Goal: Information Seeking & Learning: Learn about a topic

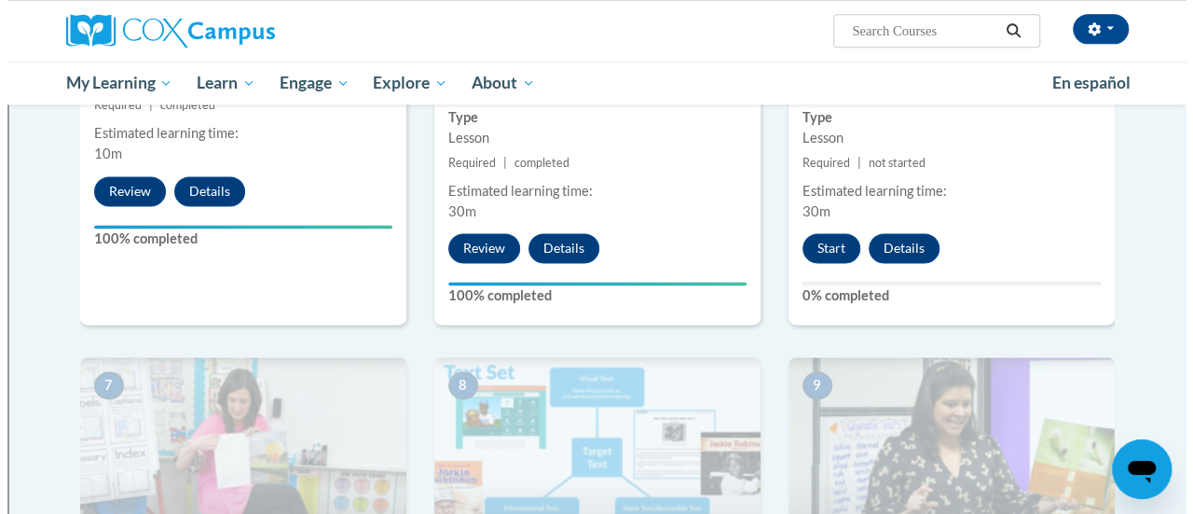
scroll to position [1158, 0]
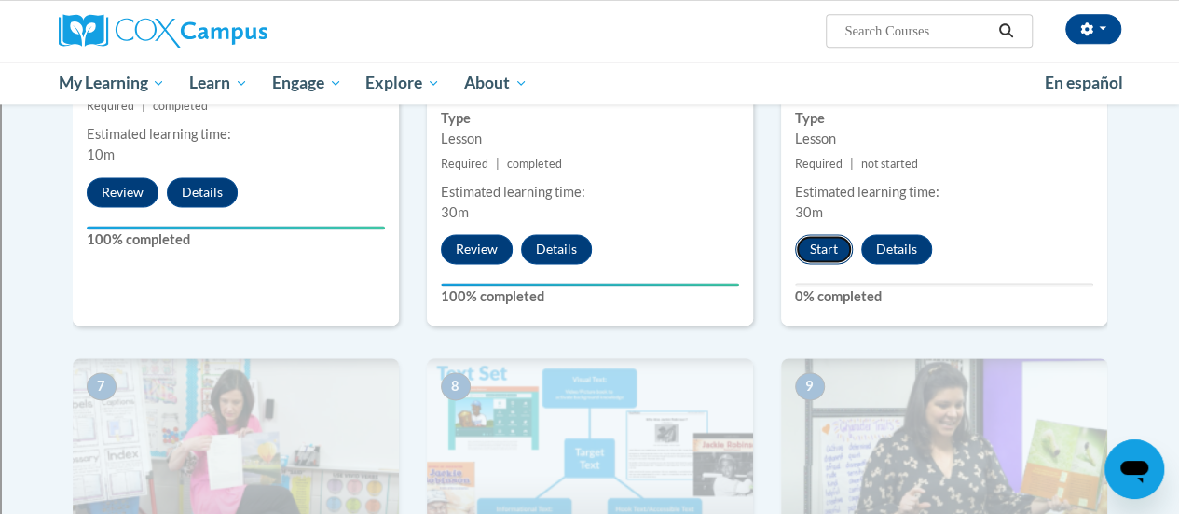
click at [818, 254] on button "Start" at bounding box center [824, 249] width 58 height 30
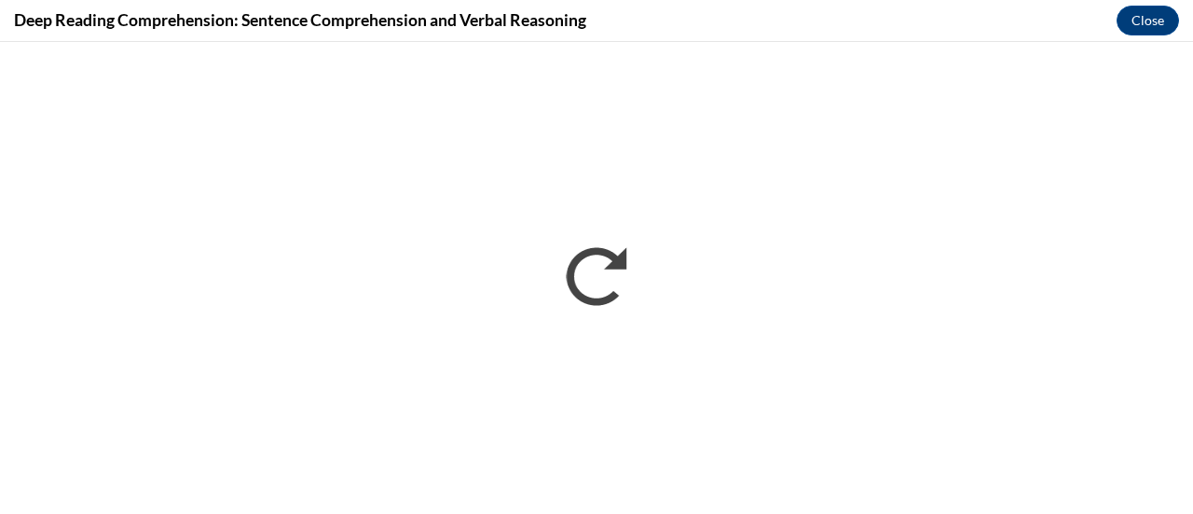
scroll to position [0, 0]
